Goal: Transaction & Acquisition: Book appointment/travel/reservation

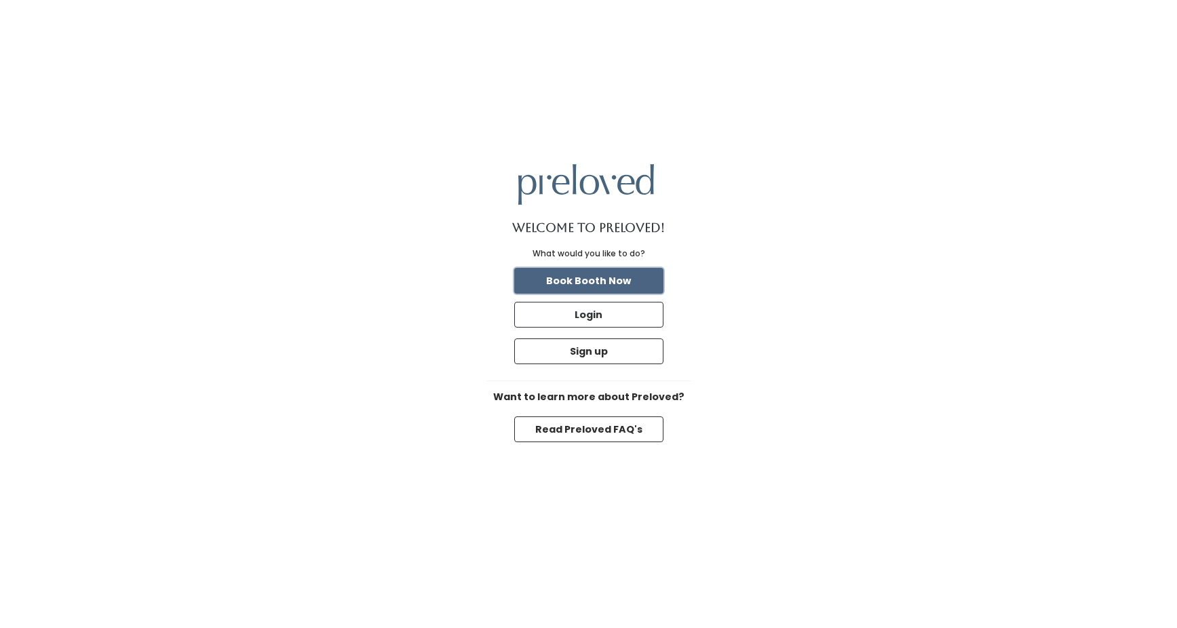
click at [607, 286] on button "Book Booth Now" at bounding box center [588, 281] width 149 height 26
click at [568, 421] on button "Read Preloved FAQ's" at bounding box center [588, 430] width 149 height 26
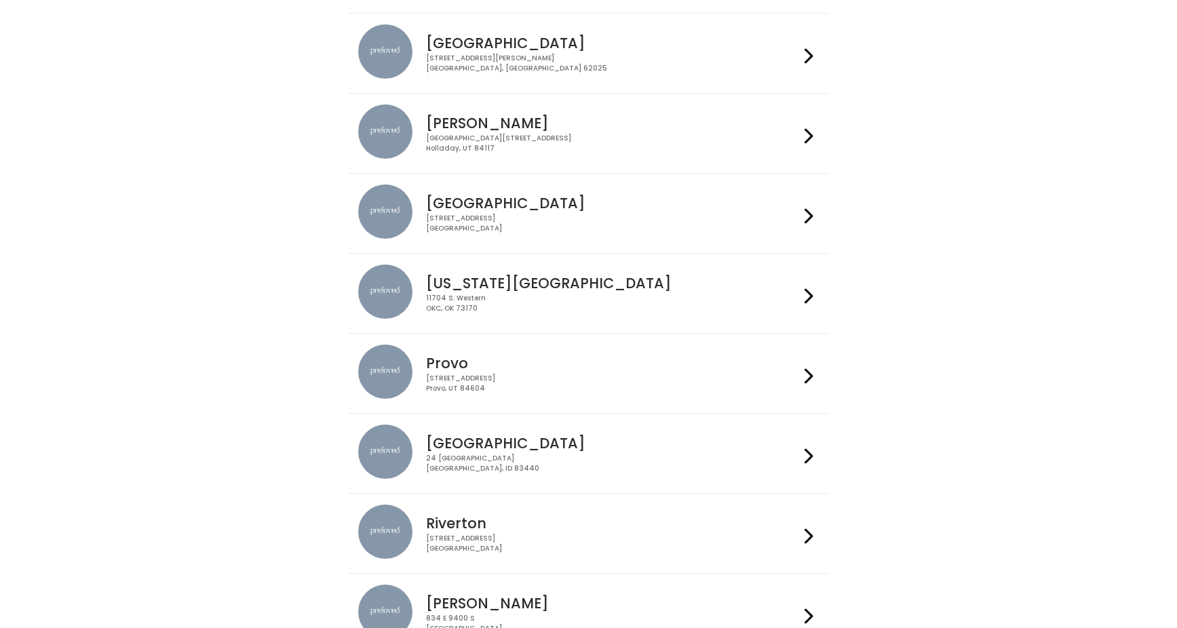
scroll to position [174, 0]
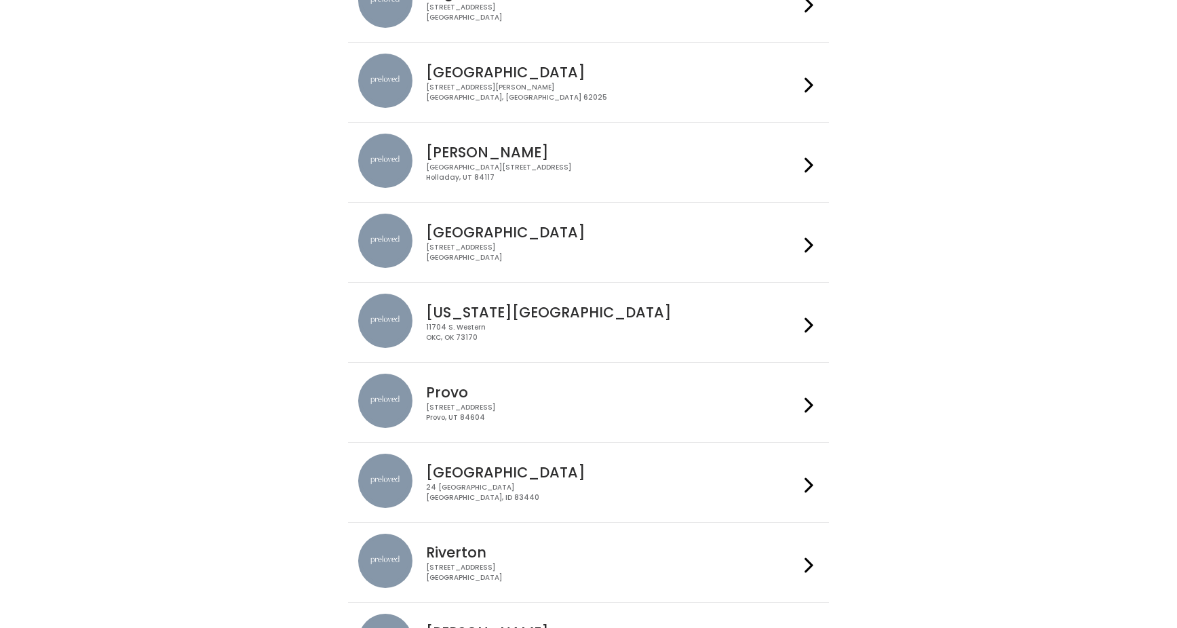
click at [593, 316] on h4 "[US_STATE][GEOGRAPHIC_DATA]" at bounding box center [612, 313] width 373 height 16
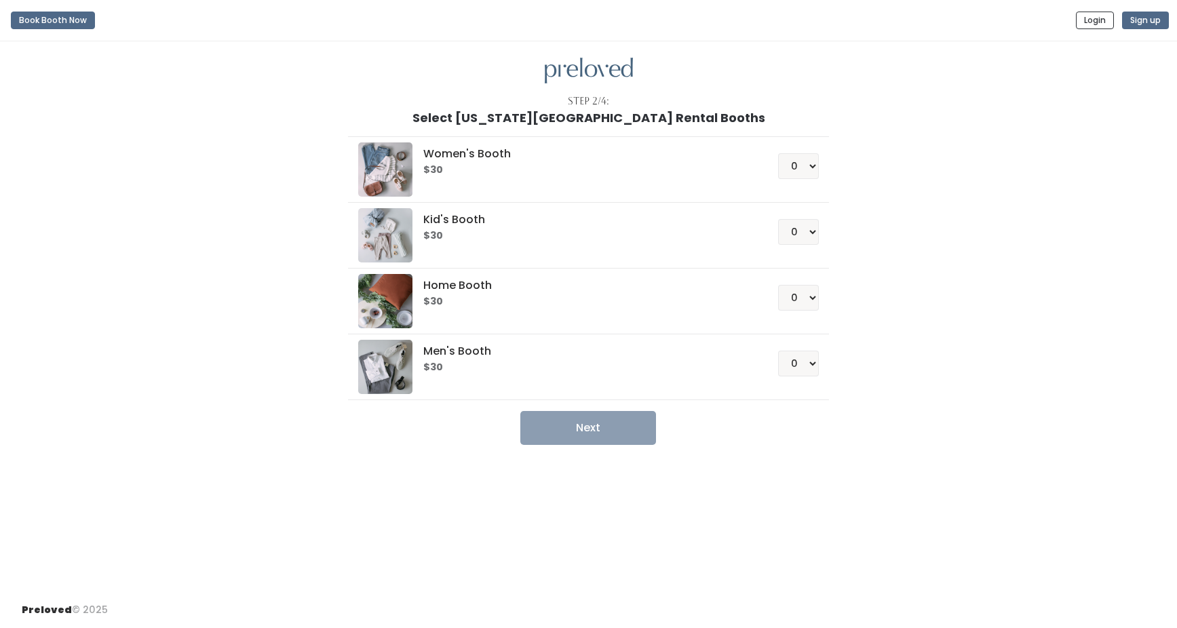
click at [744, 176] on div "Women's Booth $30 0 1 2 3 4" at bounding box center [588, 169] width 461 height 54
click at [816, 170] on select "0 1 2 3 4" at bounding box center [798, 166] width 41 height 26
select select "1"
click at [778, 153] on select "0 1 2 3 4" at bounding box center [798, 166] width 41 height 26
click at [807, 305] on select "0 1 2 3 4" at bounding box center [798, 298] width 41 height 26
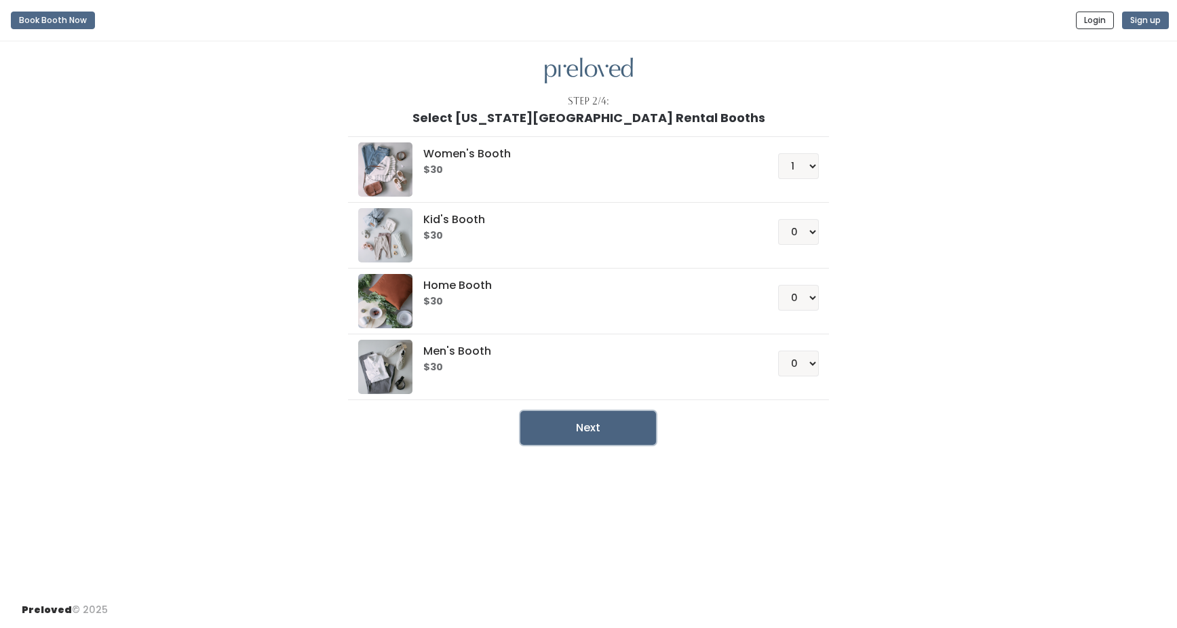
click at [611, 437] on button "Next" at bounding box center [588, 428] width 136 height 34
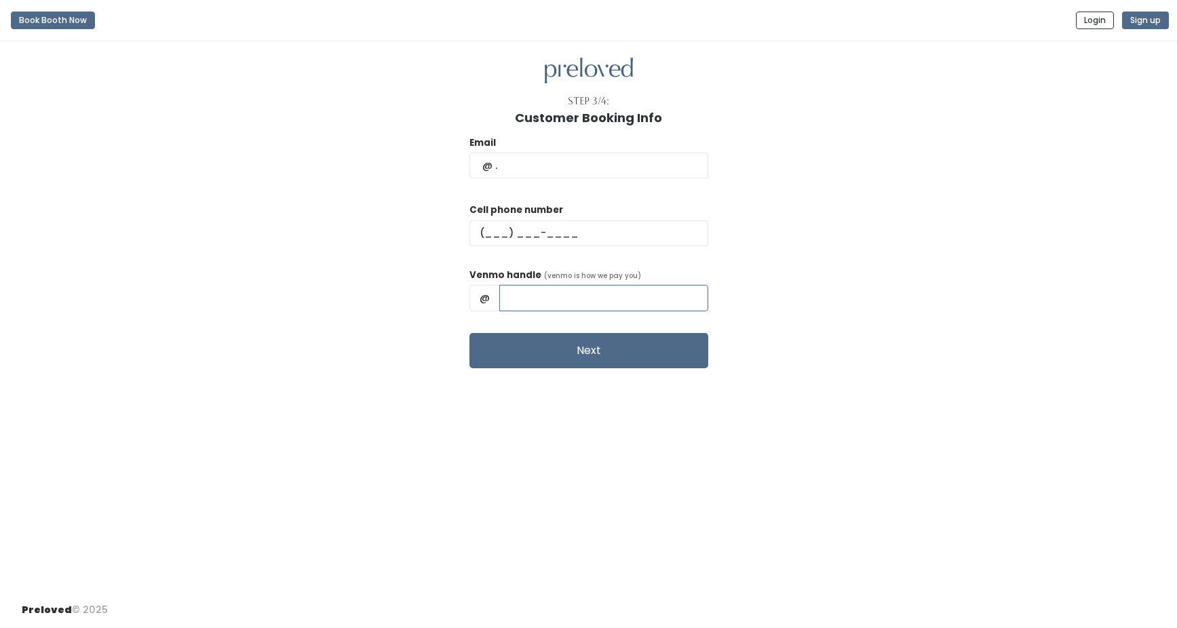
click at [623, 299] on input "text" at bounding box center [603, 298] width 209 height 26
click at [632, 233] on input "text" at bounding box center [589, 234] width 239 height 26
click at [626, 158] on input "text" at bounding box center [589, 166] width 239 height 26
